Goal: Find specific page/section: Find specific page/section

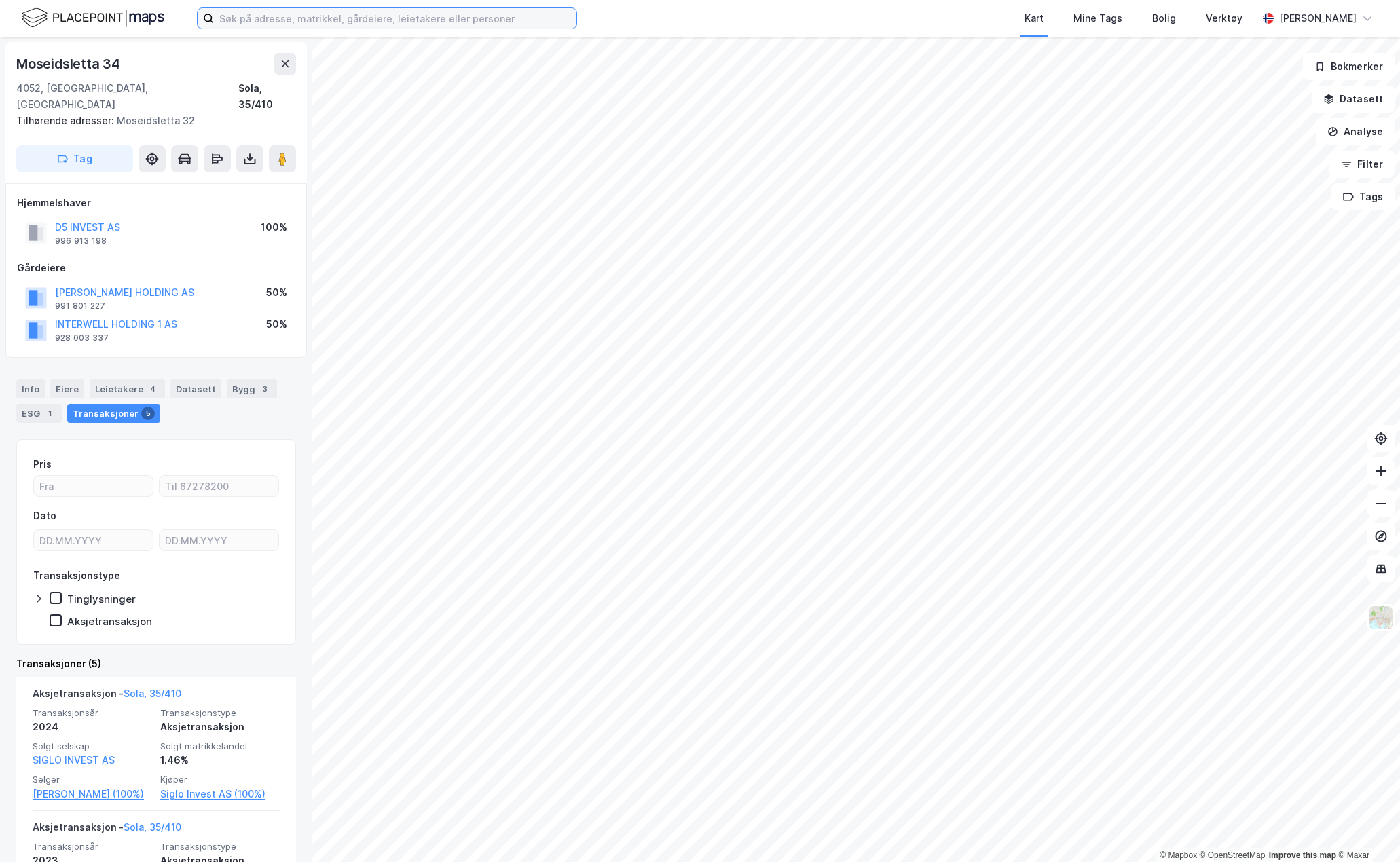
click at [263, 19] on input at bounding box center [395, 18] width 362 height 21
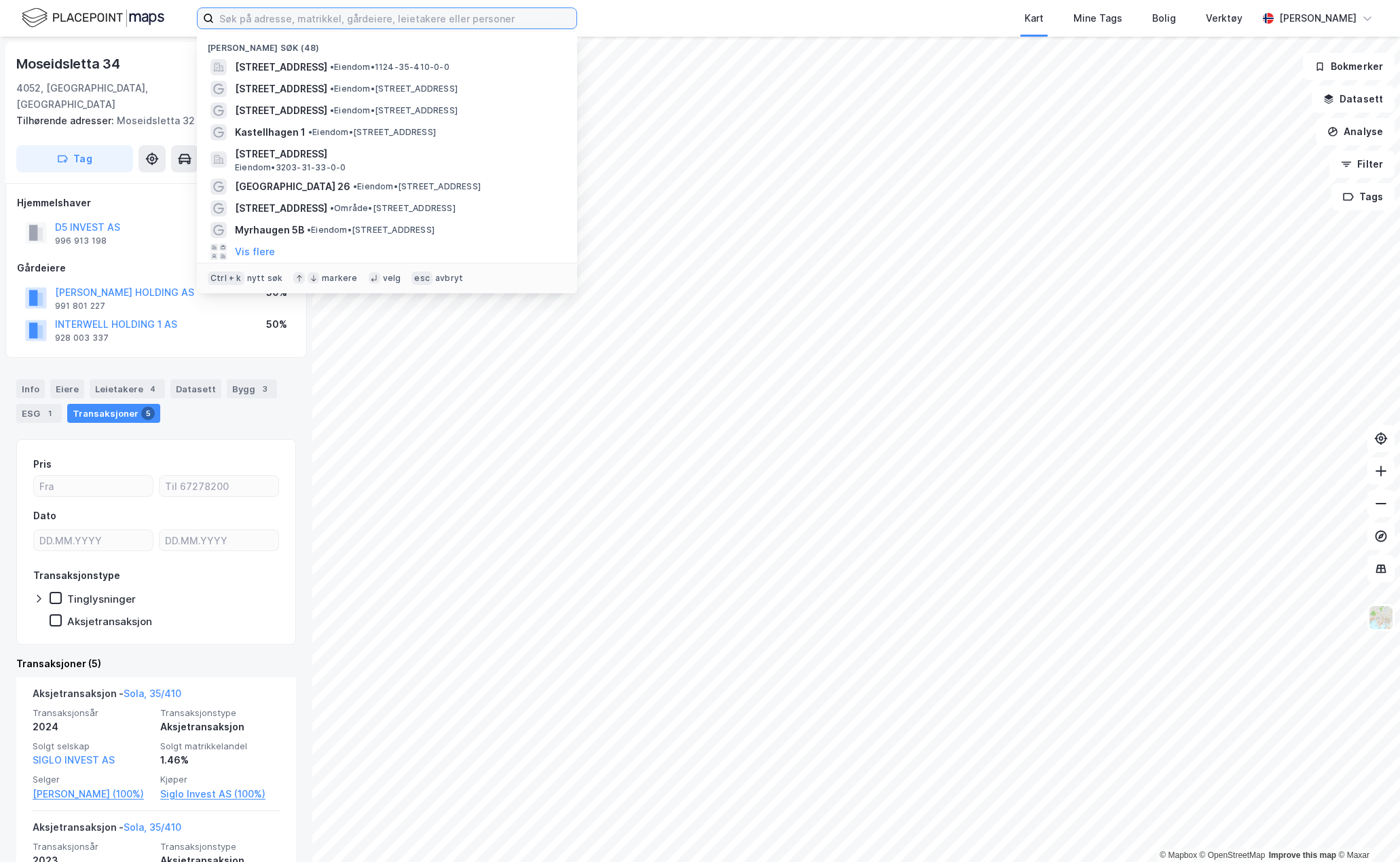
paste input "Vestre Svanholmen 3"
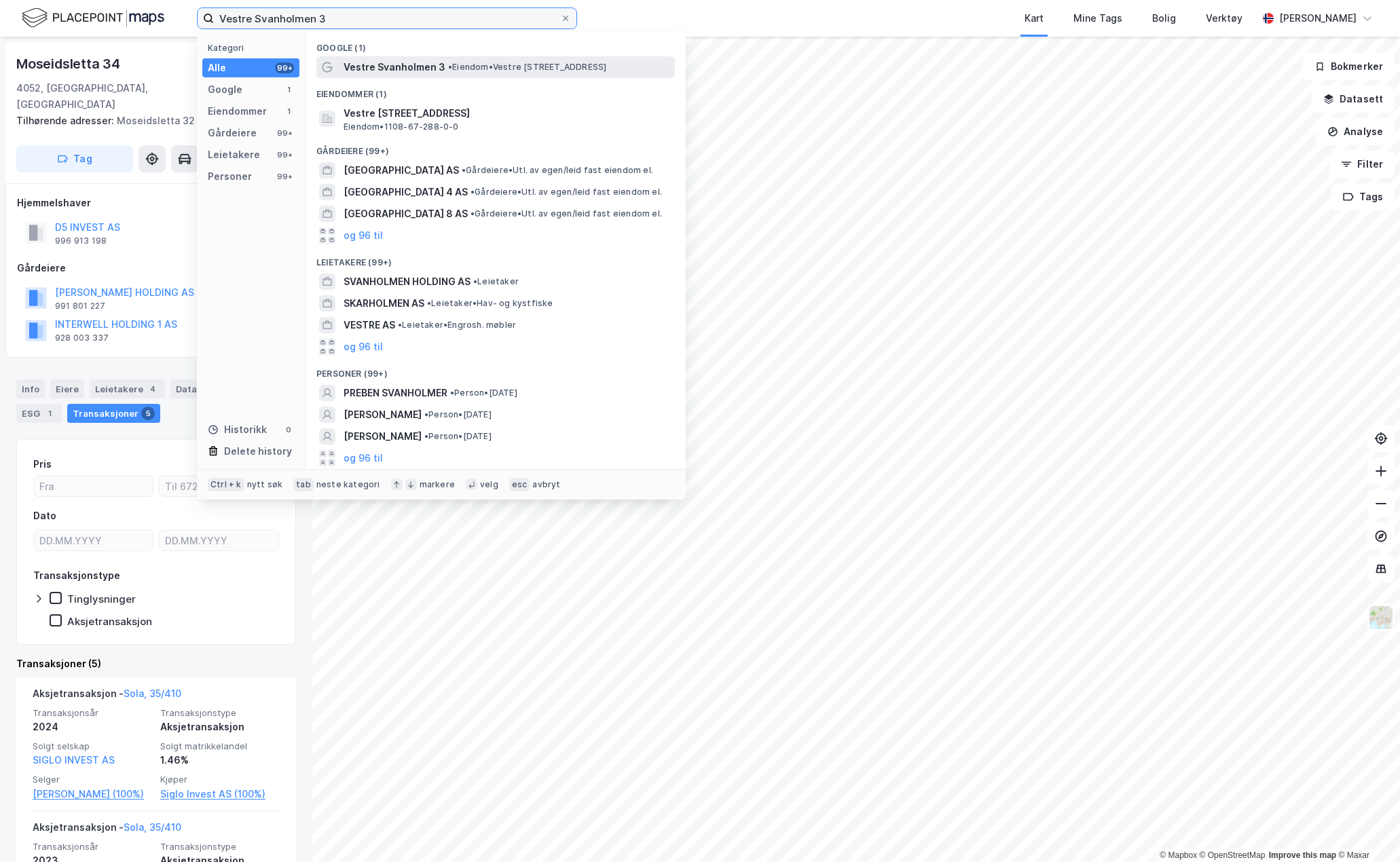
type input "Vestre Svanholmen 3"
click at [394, 64] on span "Vestre Svanholmen 3" at bounding box center [394, 67] width 102 height 16
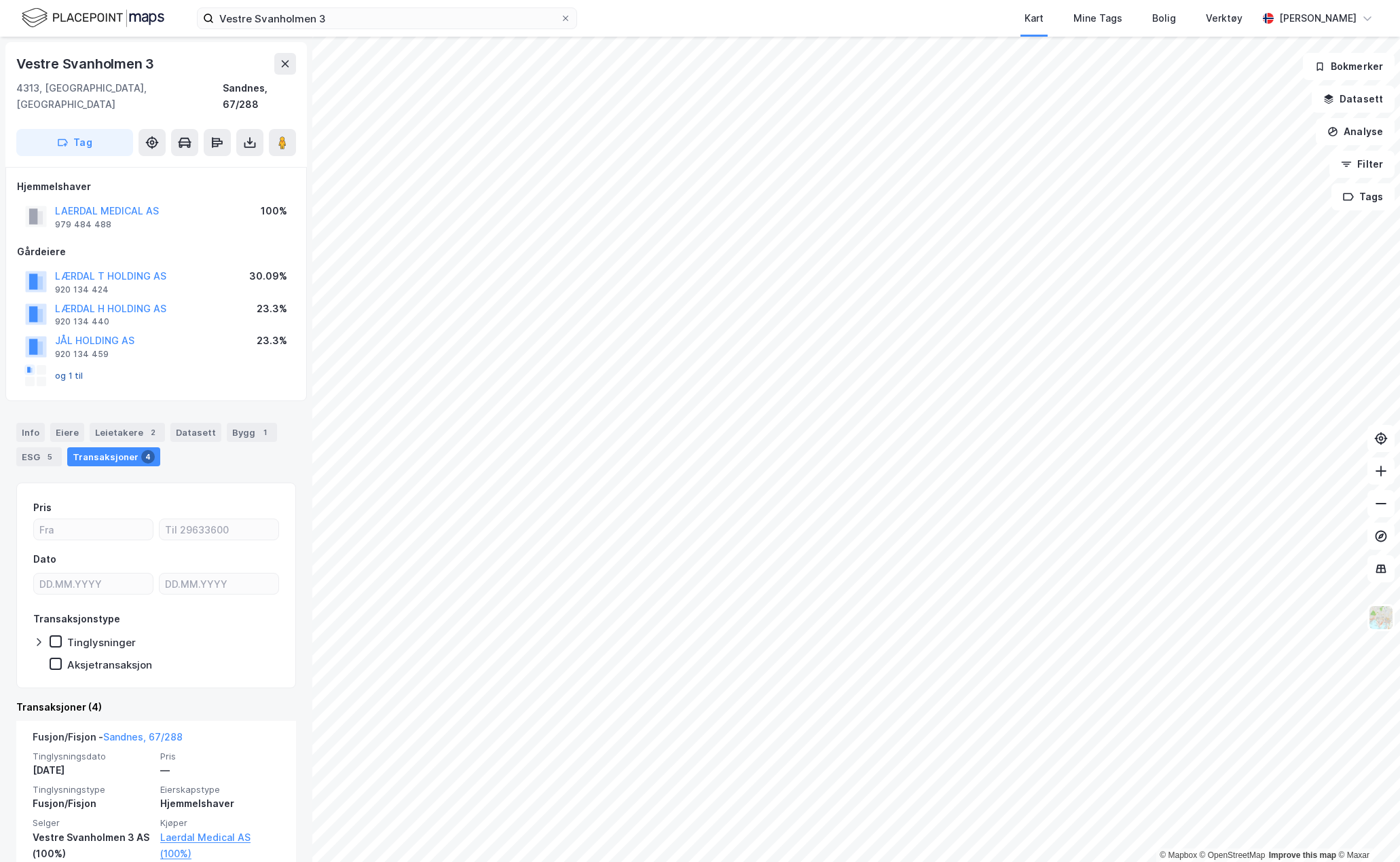
click at [0, 0] on button "og 1 til" at bounding box center [0, 0] width 0 height 0
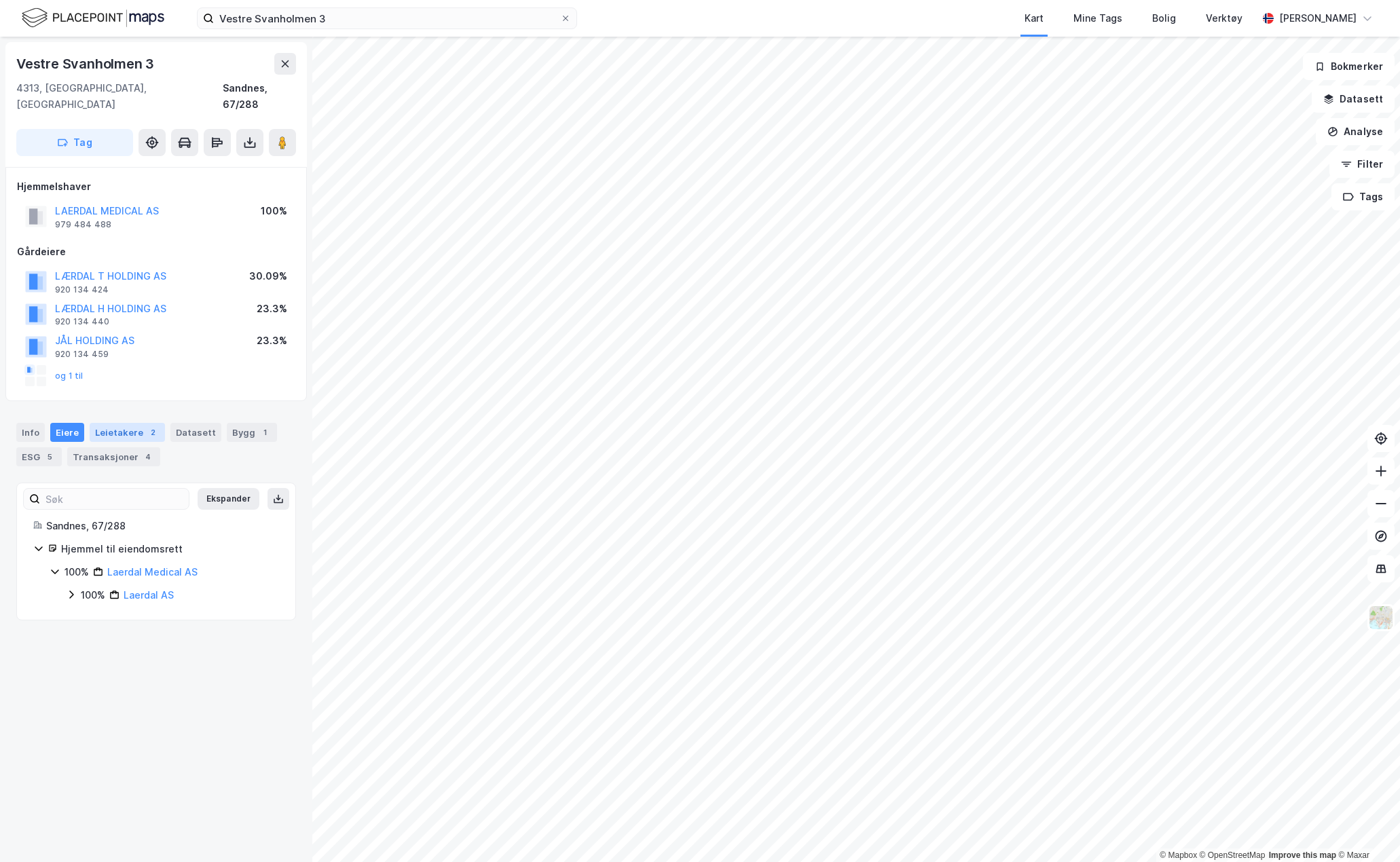
click at [118, 423] on div "Leietakere 2" at bounding box center [127, 432] width 75 height 19
